Goal: Manage account settings

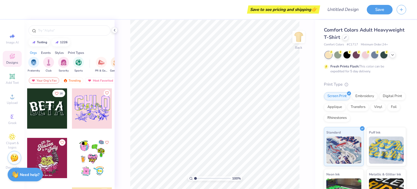
click at [61, 100] on div at bounding box center [47, 108] width 40 height 40
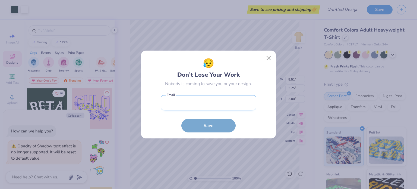
type textarea "x"
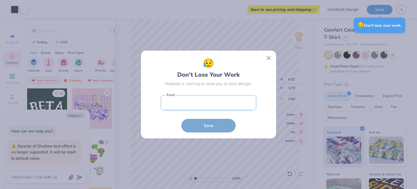
click at [198, 102] on input "email" at bounding box center [208, 102] width 95 height 15
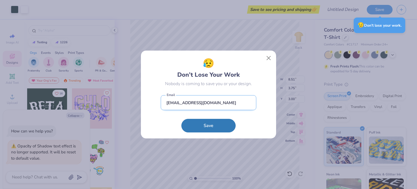
type input "[EMAIL_ADDRESS][DOMAIN_NAME]"
type textarea "x"
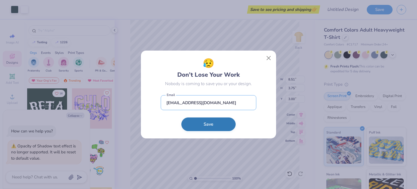
type input "[EMAIL_ADDRESS][DOMAIN_NAME]"
click at [203, 121] on button "Save" at bounding box center [208, 124] width 54 height 14
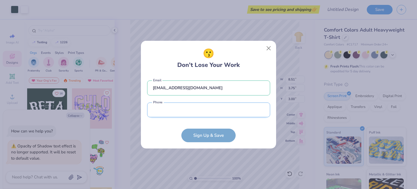
click at [194, 112] on input "tel" at bounding box center [208, 109] width 123 height 15
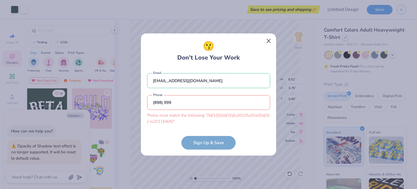
type input "(898) 999"
click at [266, 41] on button "Close" at bounding box center [268, 41] width 10 height 10
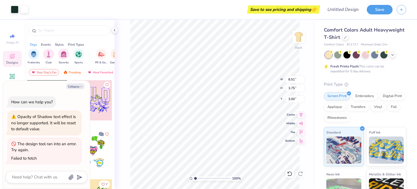
type textarea "x"
